Goal: Navigation & Orientation: Go to known website

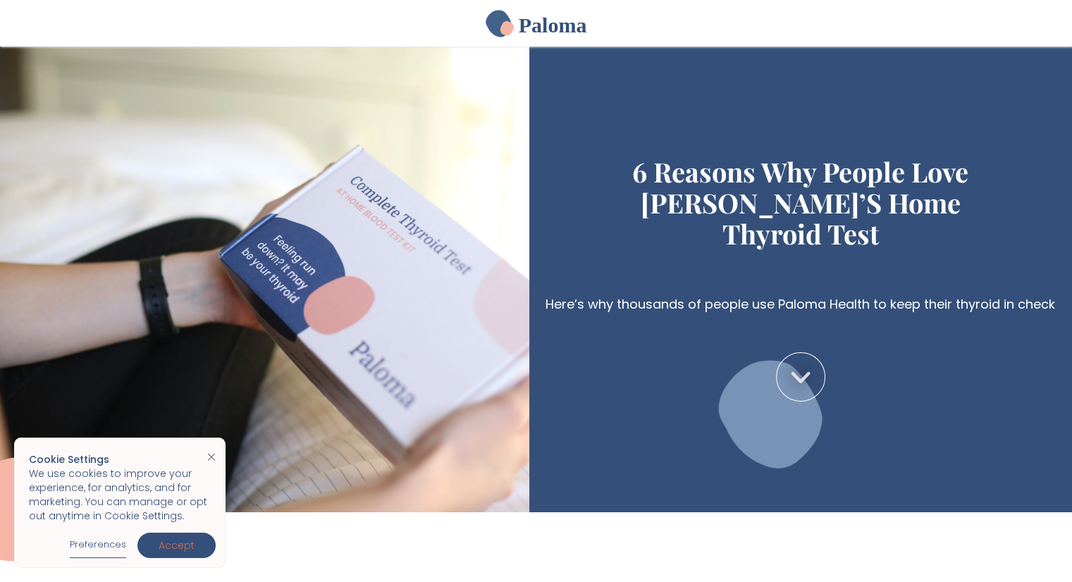
click at [185, 536] on link "Accept" at bounding box center [176, 545] width 78 height 25
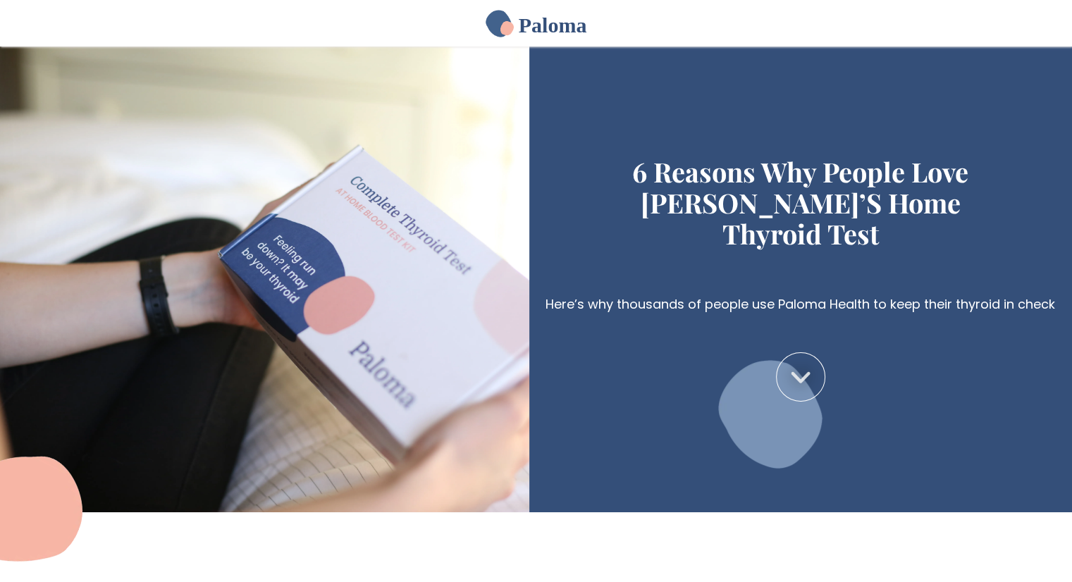
click at [541, 18] on h2 "Paloma" at bounding box center [553, 25] width 68 height 21
